Goal: Task Accomplishment & Management: Complete application form

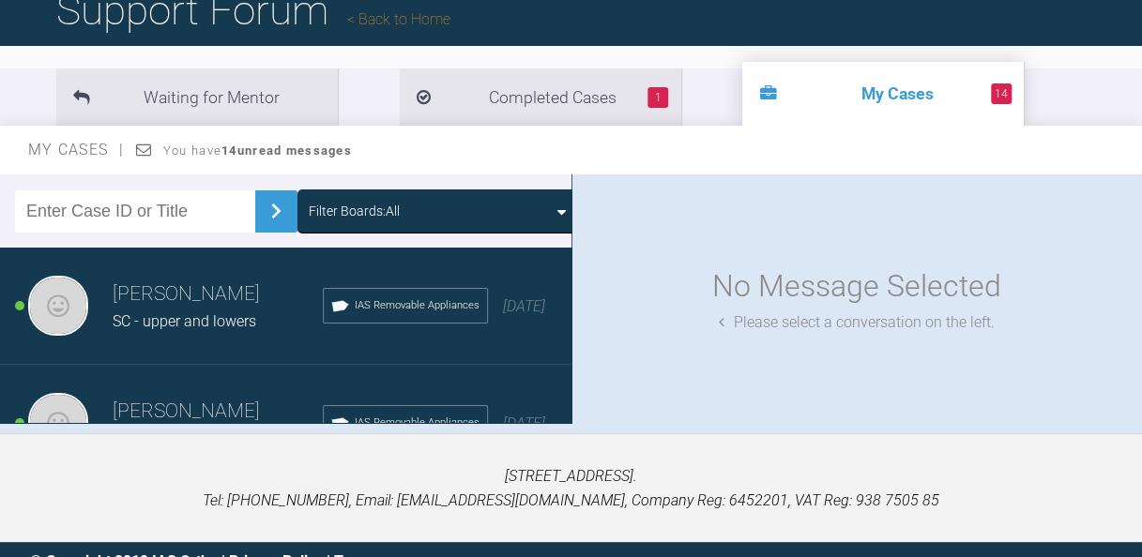
scroll to position [172, 0]
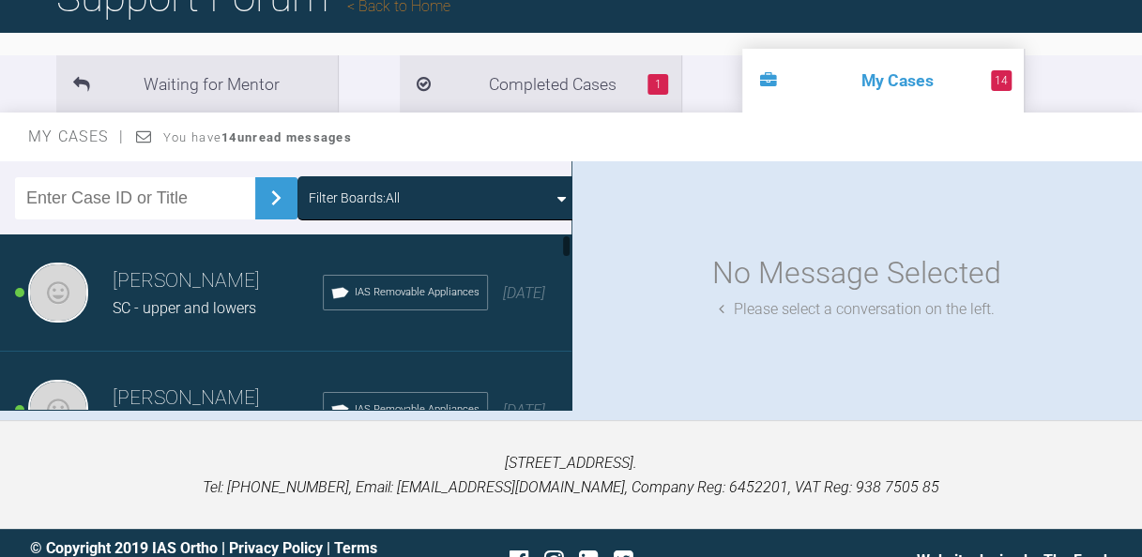
click at [212, 304] on span "SC - upper and lowers" at bounding box center [185, 308] width 144 height 18
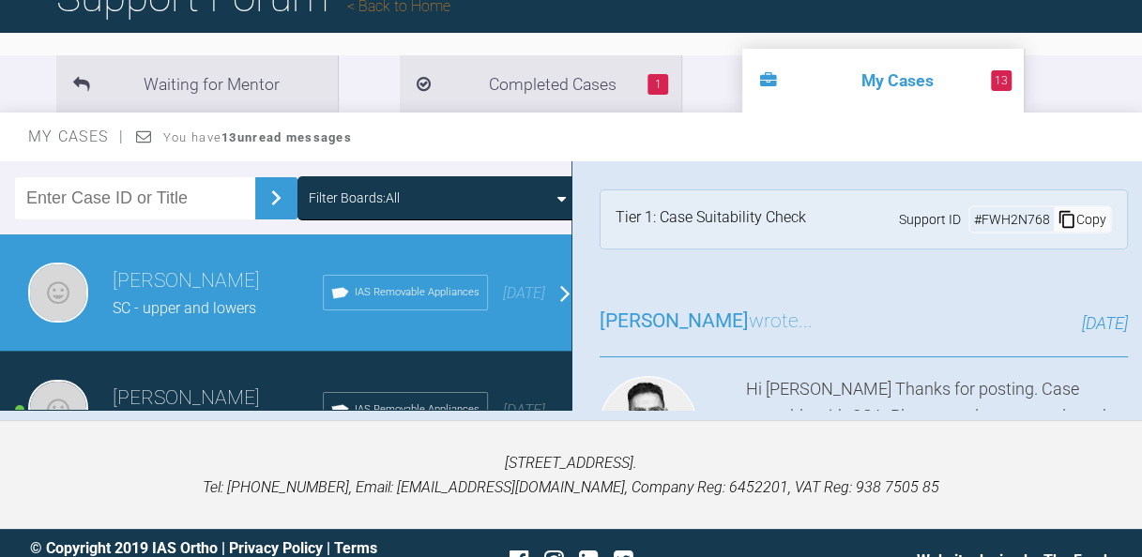
click at [1064, 216] on div "Copy" at bounding box center [1081, 219] width 56 height 24
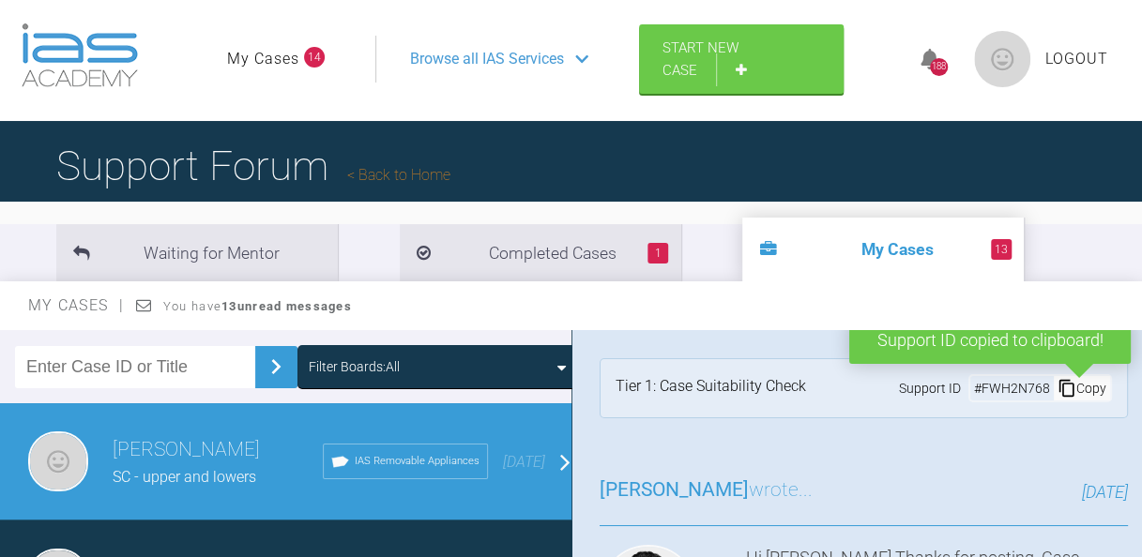
scroll to position [0, 0]
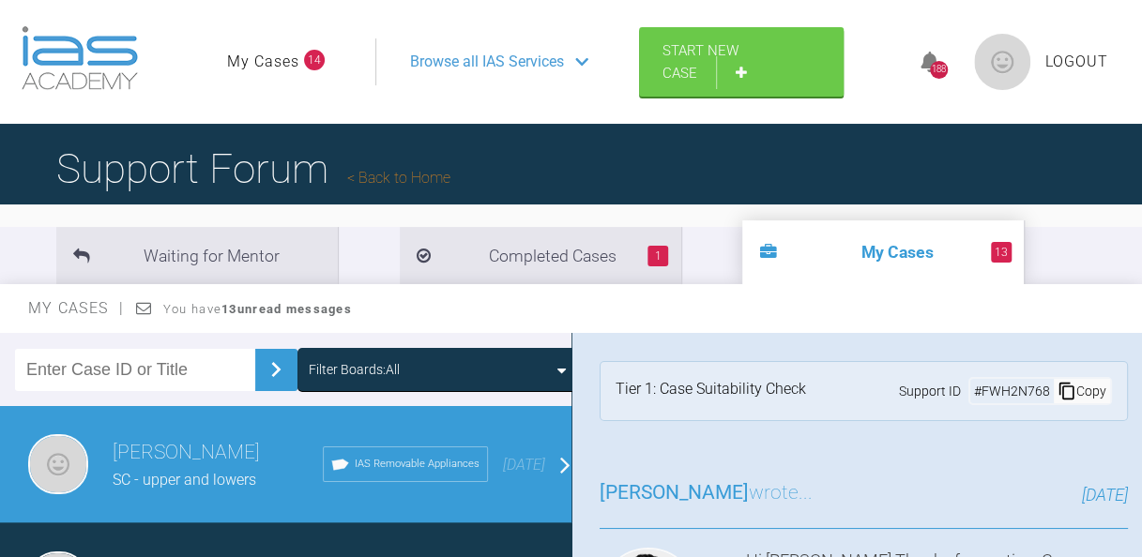
click at [394, 180] on link "Back to Home" at bounding box center [398, 178] width 103 height 18
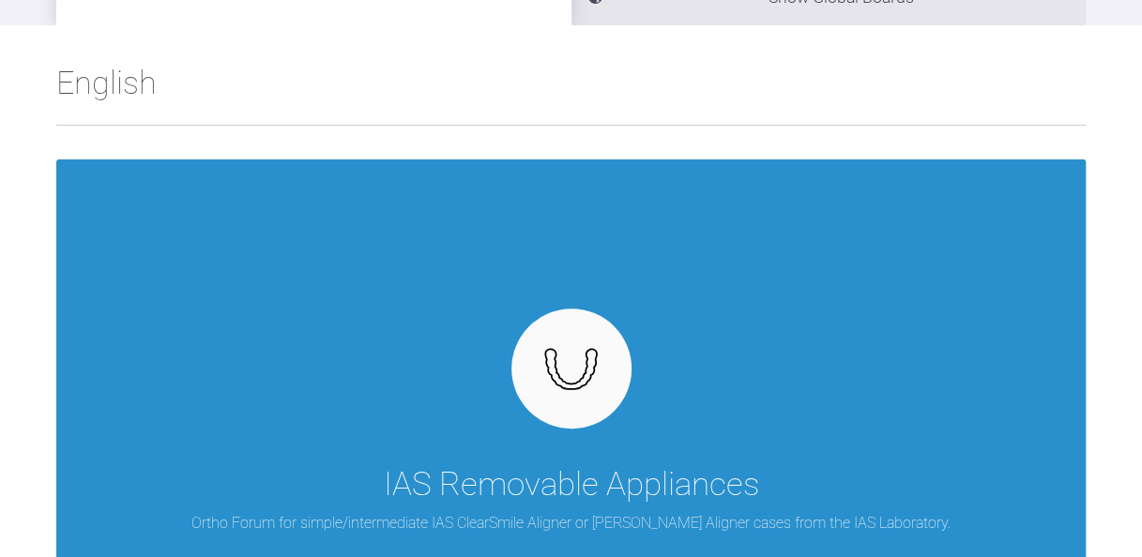
click at [456, 402] on div "IAS Removable Appliances Ortho Forum for simple/intermediate IAS ClearSmile Ali…" at bounding box center [570, 373] width 1029 height 429
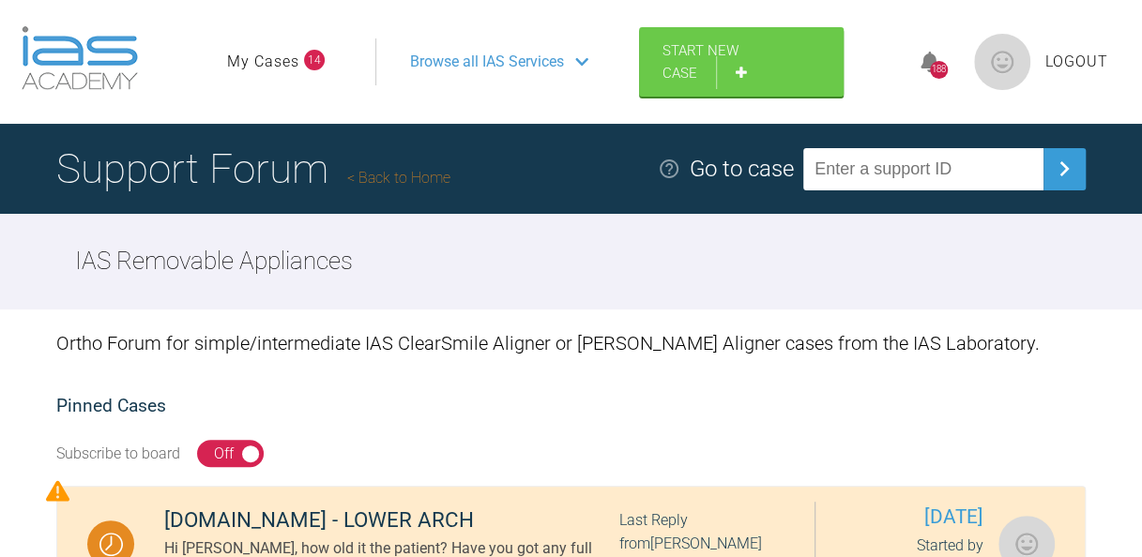
click at [885, 173] on input "text" at bounding box center [923, 169] width 240 height 42
paste input "FWH2N768"
type input "FWH2N768"
click at [1062, 161] on img at bounding box center [1064, 169] width 30 height 30
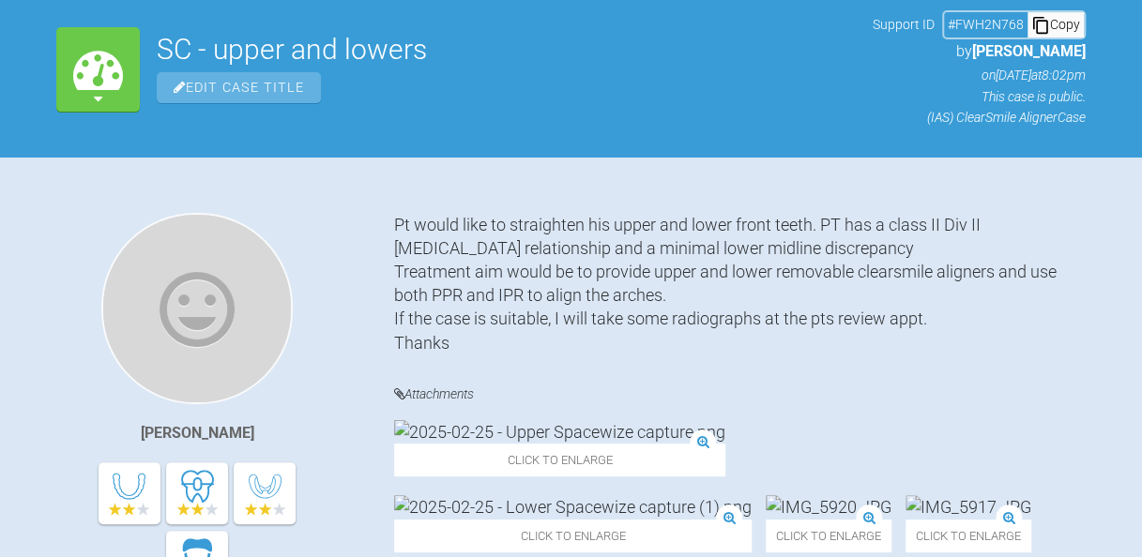
scroll to position [221, 0]
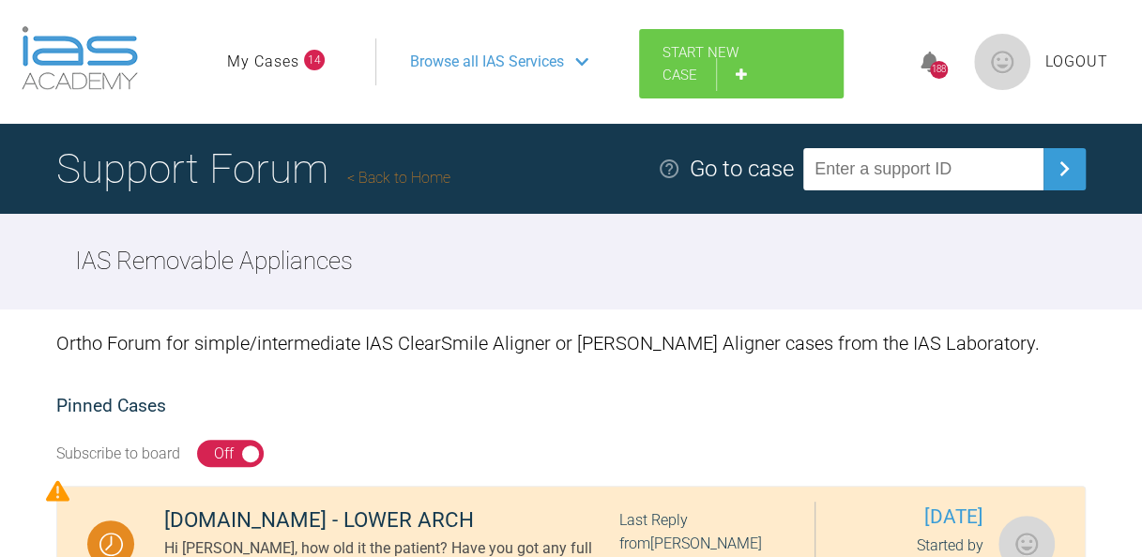
click at [689, 80] on span "Start New Case" at bounding box center [700, 63] width 76 height 39
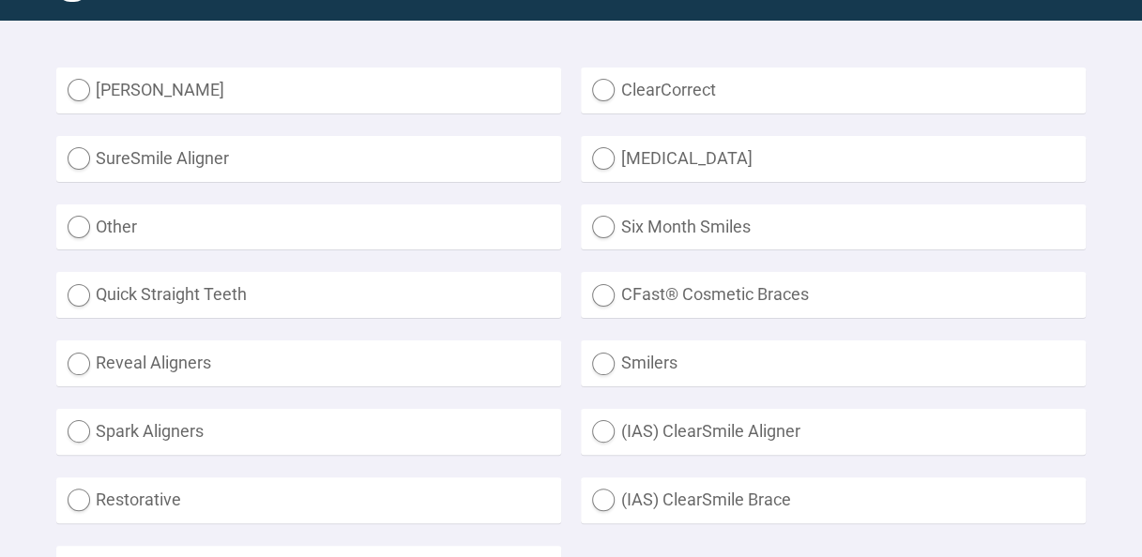
scroll to position [538, 0]
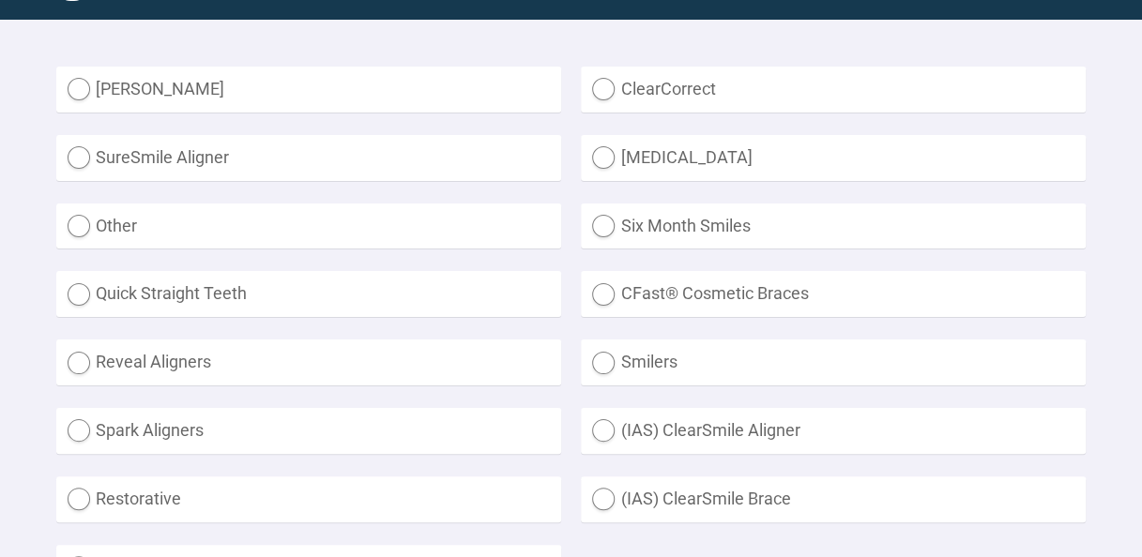
click at [612, 436] on label "(IAS) ClearSmile Aligner" at bounding box center [833, 431] width 505 height 46
radio Aligner "true"
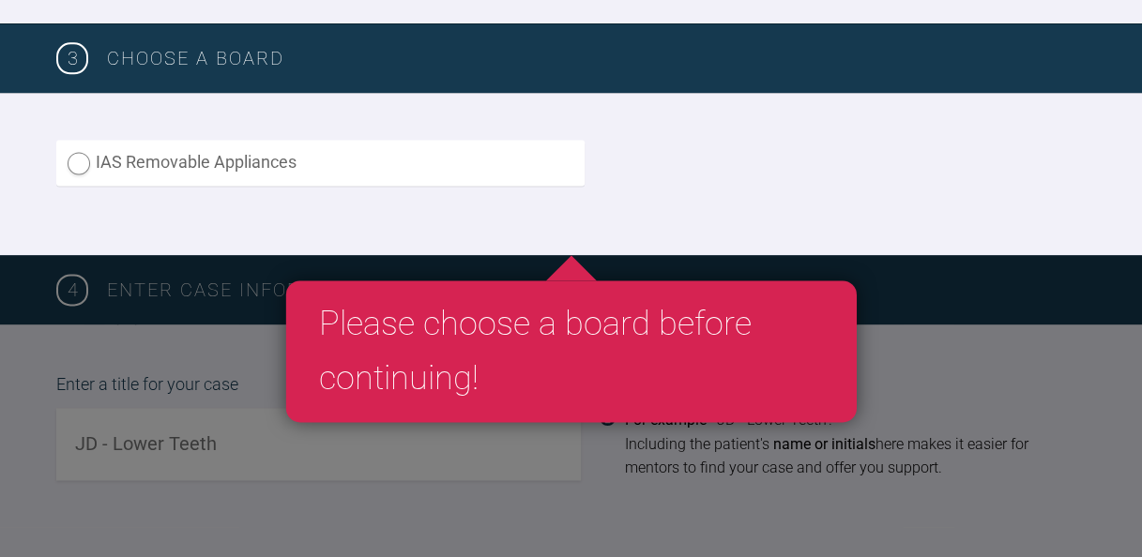
scroll to position [1175, 0]
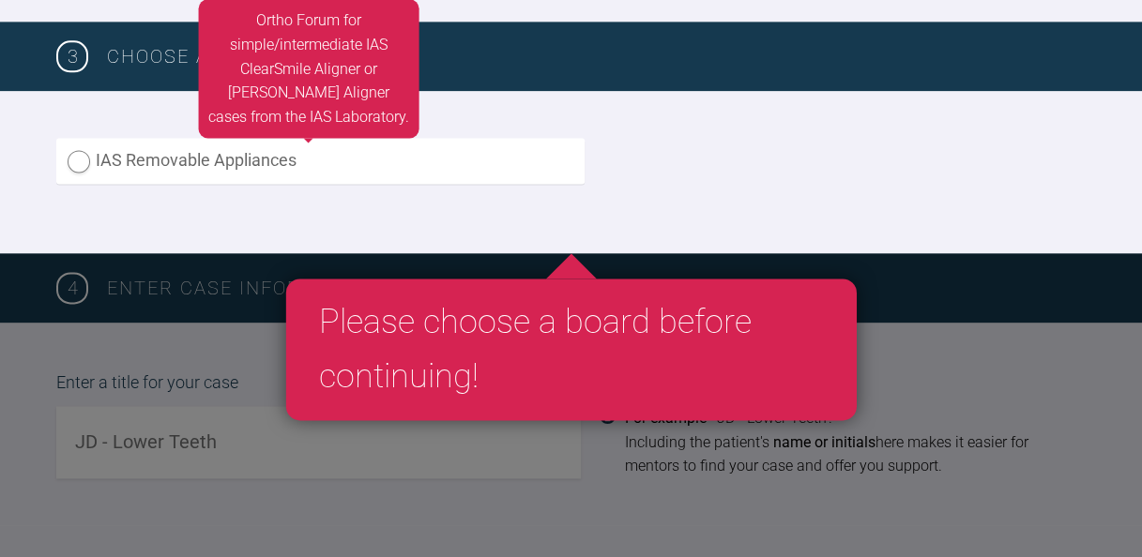
click at [355, 166] on label "IAS Removable Appliances" at bounding box center [320, 161] width 528 height 46
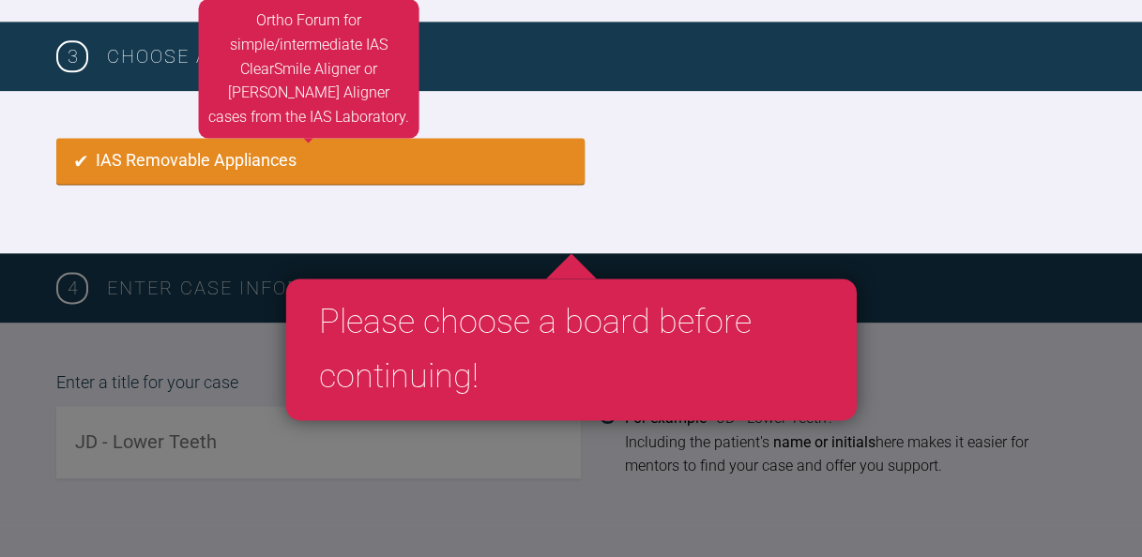
radio input "true"
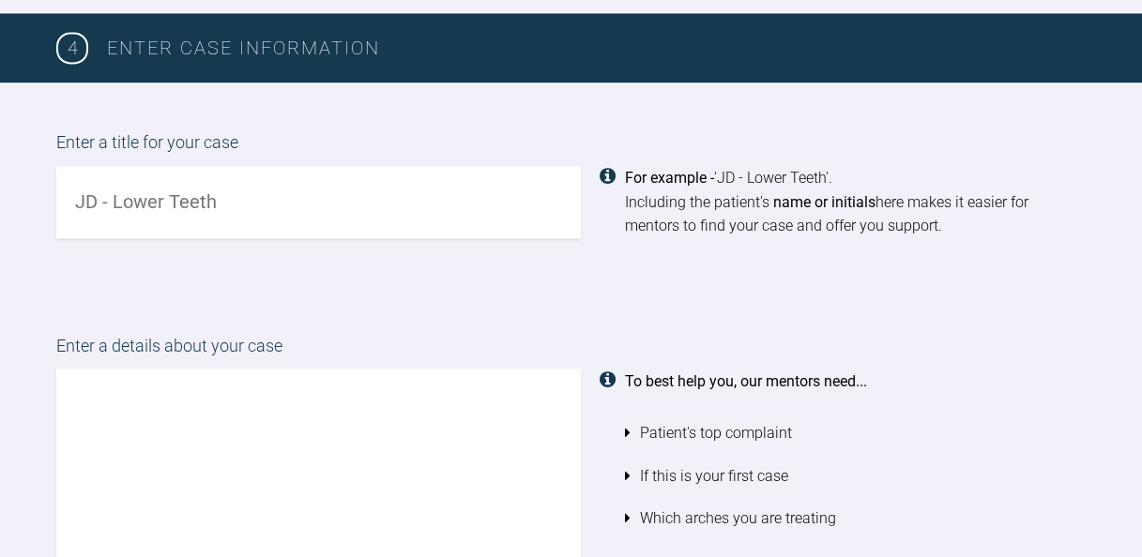
scroll to position [1440, 0]
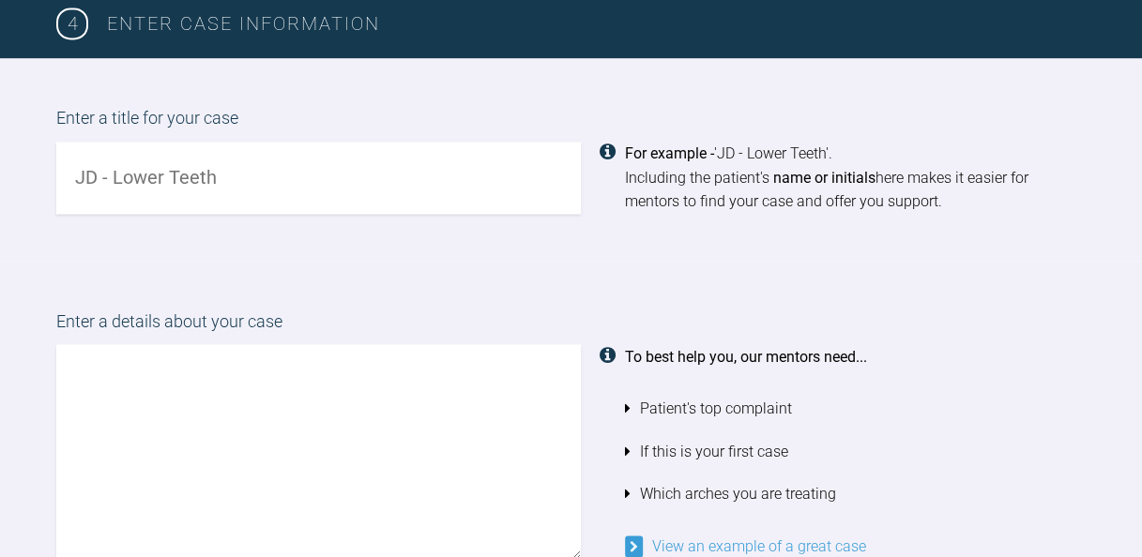
click at [261, 193] on input "text" at bounding box center [318, 178] width 524 height 72
click at [239, 175] on input "text" at bounding box center [318, 178] width 524 height 72
type input "RB - upper and lower [MEDICAL_DATA]"
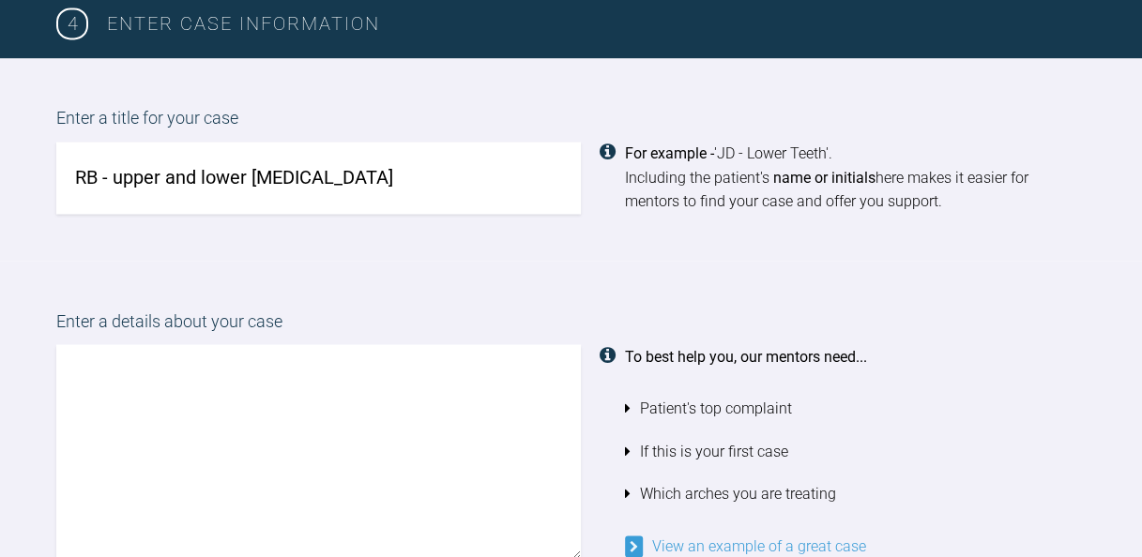
click at [98, 360] on textarea at bounding box center [318, 451] width 524 height 214
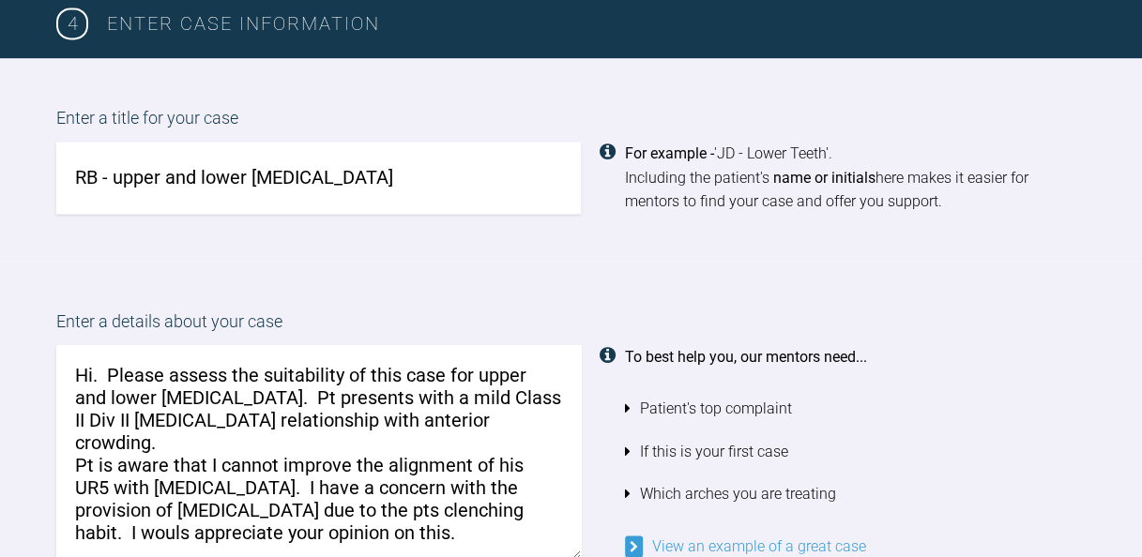
click at [509, 490] on textarea "Hi. Please assess the suitability of this case for upper and lower [MEDICAL_DAT…" at bounding box center [318, 451] width 524 height 214
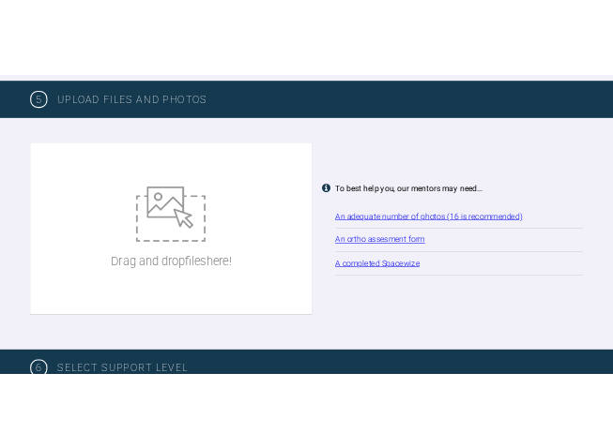
scroll to position [2402, 0]
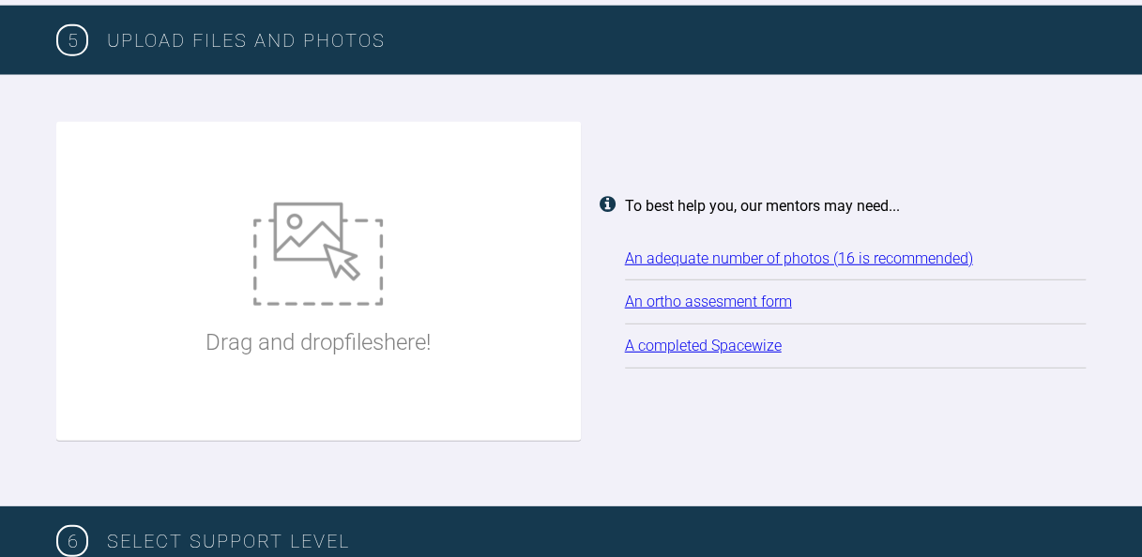
type textarea "Hi. Please assess the suitability of this case for upper and lower [MEDICAL_DAT…"
click at [294, 274] on img at bounding box center [317, 254] width 129 height 103
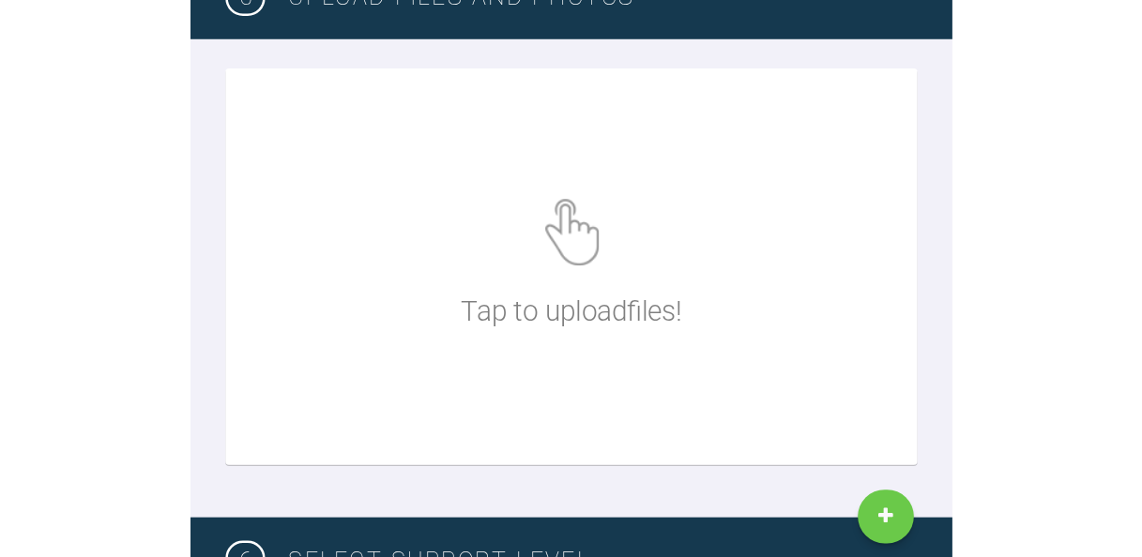
scroll to position [1989, 0]
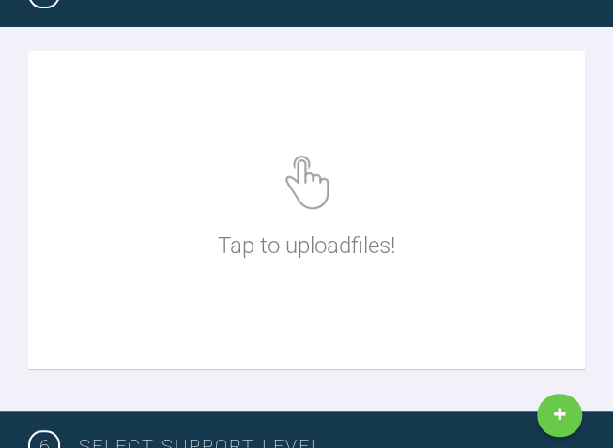
click at [306, 200] on div "Tap to upload files !" at bounding box center [306, 209] width 177 height 281
type input "C:\fakepath\[DATE] - Lower Spacewize capture (1).png"
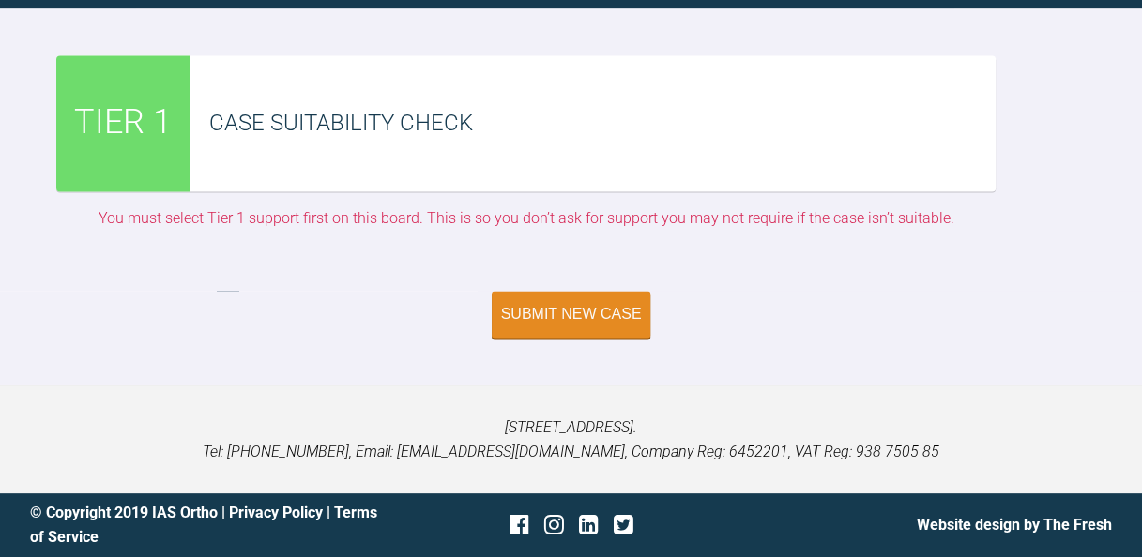
scroll to position [6551, 0]
click at [567, 312] on div "Submit New Case" at bounding box center [571, 316] width 141 height 17
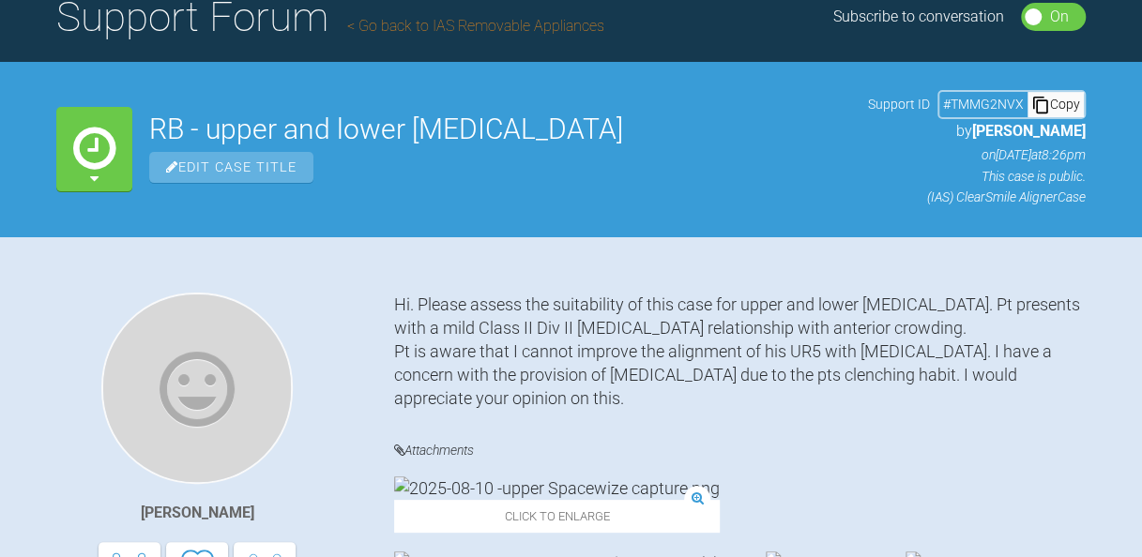
scroll to position [154, 0]
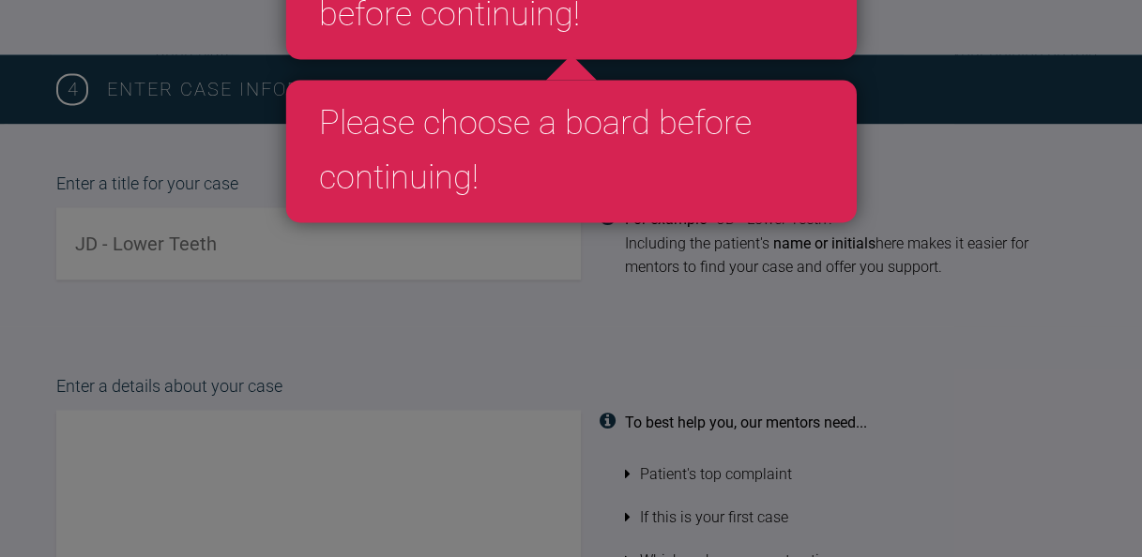
scroll to position [1220, 0]
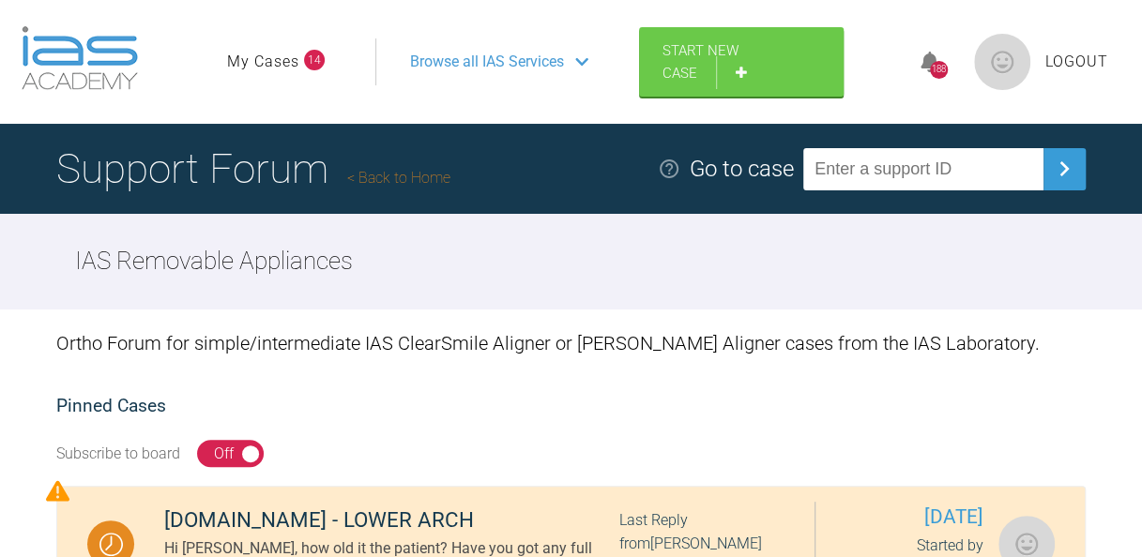
click at [1064, 60] on span "Logout" at bounding box center [1076, 62] width 63 height 24
